Goal: Check status

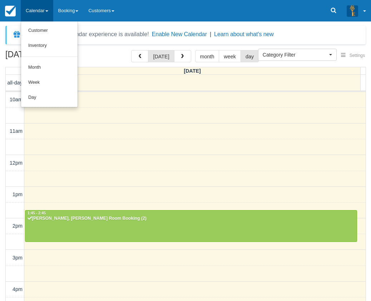
select select
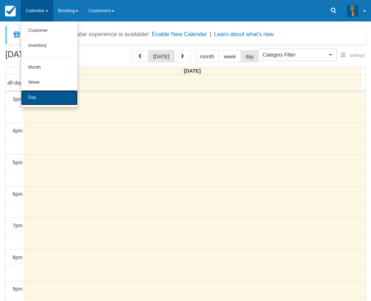
click at [52, 99] on link "Day" at bounding box center [49, 97] width 57 height 15
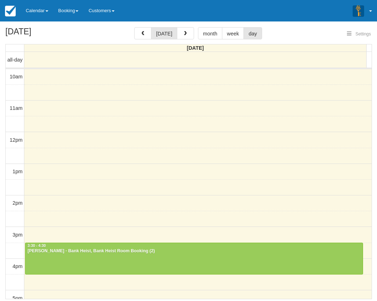
select select
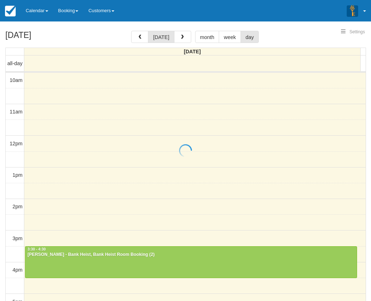
select select
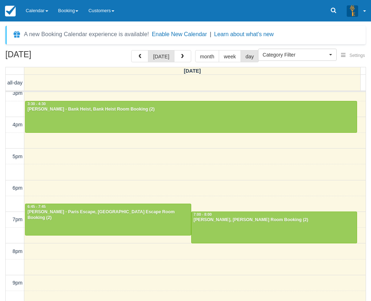
scroll to position [165, 0]
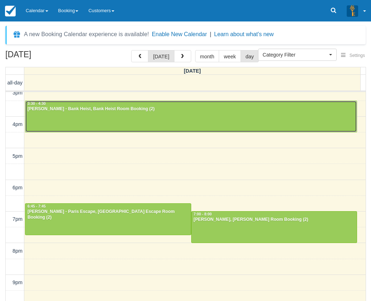
click at [173, 108] on div "Arthur - Bank Heist, Bank Heist Room Booking (2)" at bounding box center [191, 109] width 328 height 6
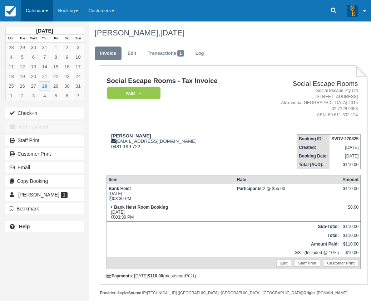
click at [46, 9] on link "Calendar" at bounding box center [37, 10] width 33 height 21
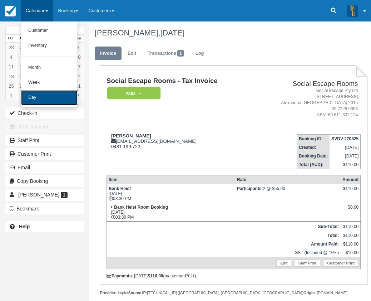
click at [44, 98] on link "Day" at bounding box center [49, 97] width 57 height 15
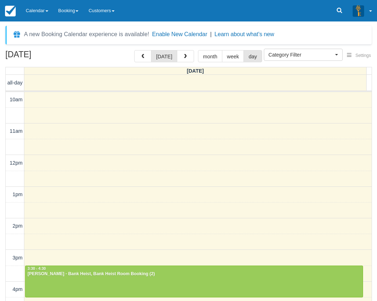
select select
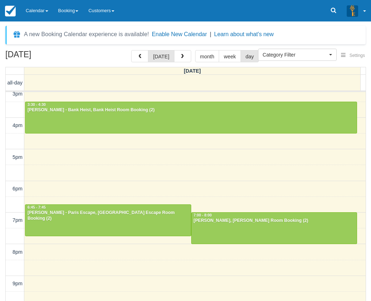
scroll to position [165, 0]
